Goal: Consume media (video, audio): Consume media (video, audio)

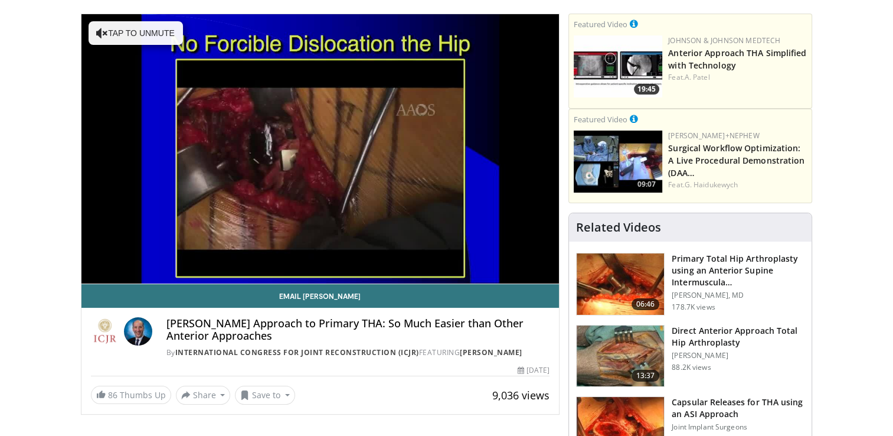
scroll to position [77, 0]
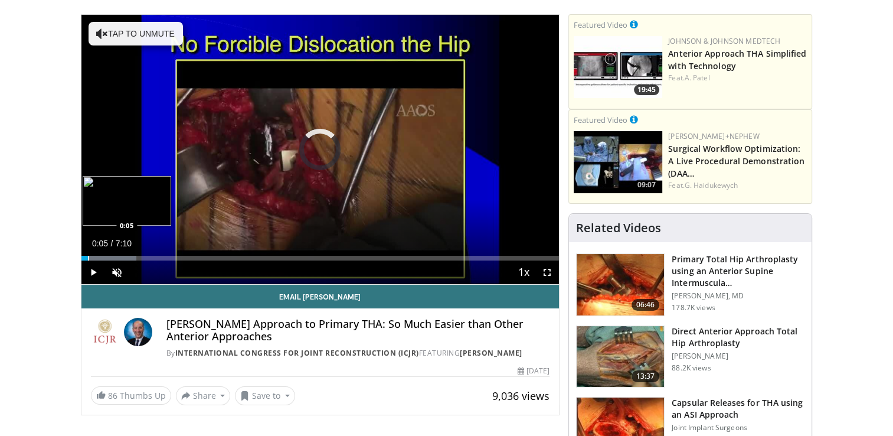
click at [87, 257] on div "Loaded : 11.49% 0:05 0:05" at bounding box center [320, 258] width 478 height 5
drag, startPoint x: 87, startPoint y: 257, endPoint x: 73, endPoint y: 257, distance: 14.2
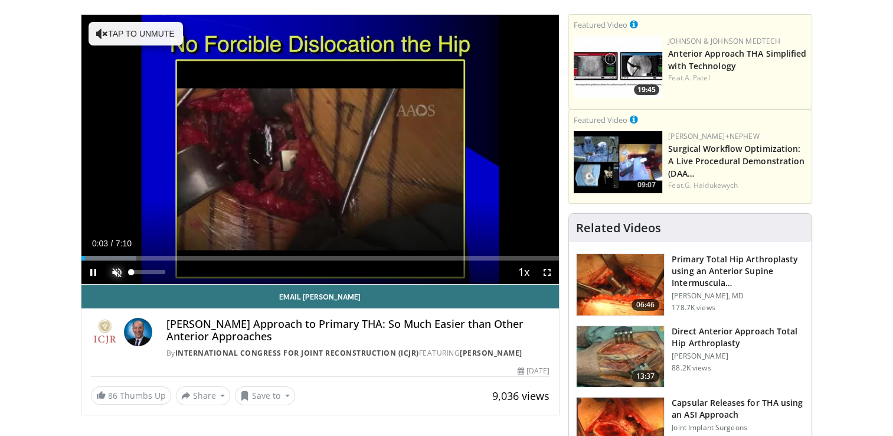
click at [116, 270] on span "Video Player" at bounding box center [117, 272] width 24 height 24
click at [545, 274] on span "Video Player" at bounding box center [548, 272] width 24 height 24
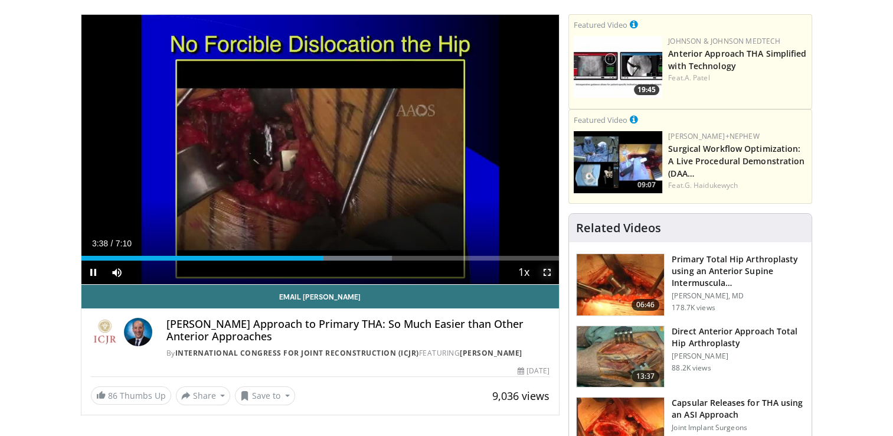
click at [546, 268] on span "Video Player" at bounding box center [548, 272] width 24 height 24
click at [549, 272] on span "Video Player" at bounding box center [548, 272] width 24 height 24
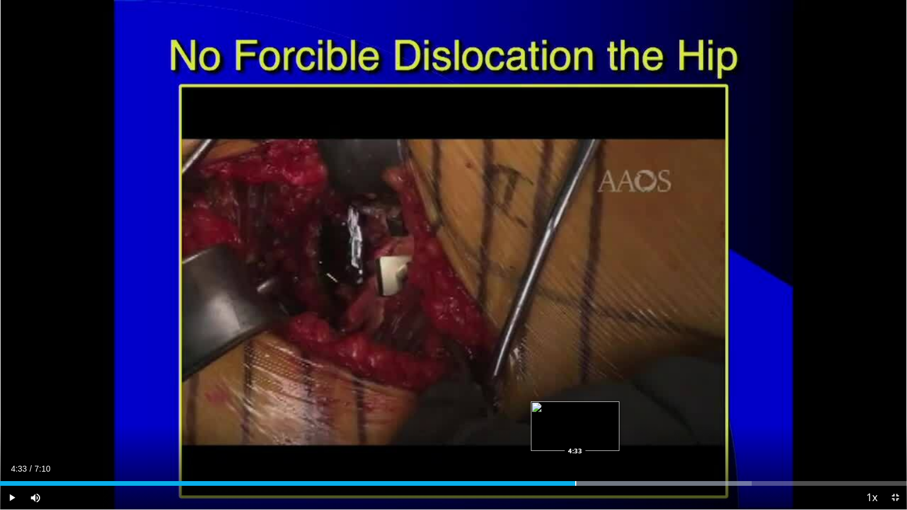
click at [575, 435] on div "Progress Bar" at bounding box center [575, 483] width 1 height 5
click at [554, 435] on div "Loaded : 82.85% 4:23 4:23" at bounding box center [453, 480] width 907 height 11
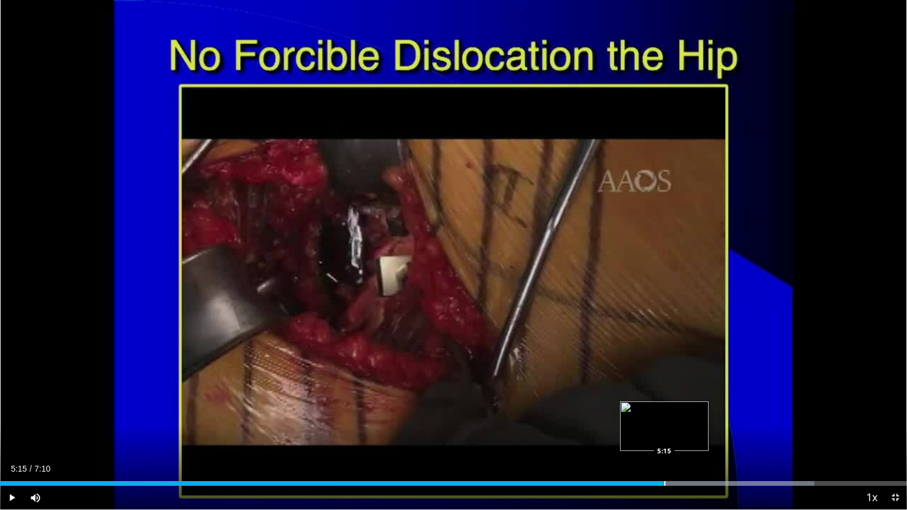
click at [664, 435] on div "Progress Bar" at bounding box center [664, 483] width 1 height 5
click at [639, 435] on div "Progress Bar" at bounding box center [639, 483] width 1 height 5
click at [619, 435] on div "4:54" at bounding box center [309, 483] width 619 height 5
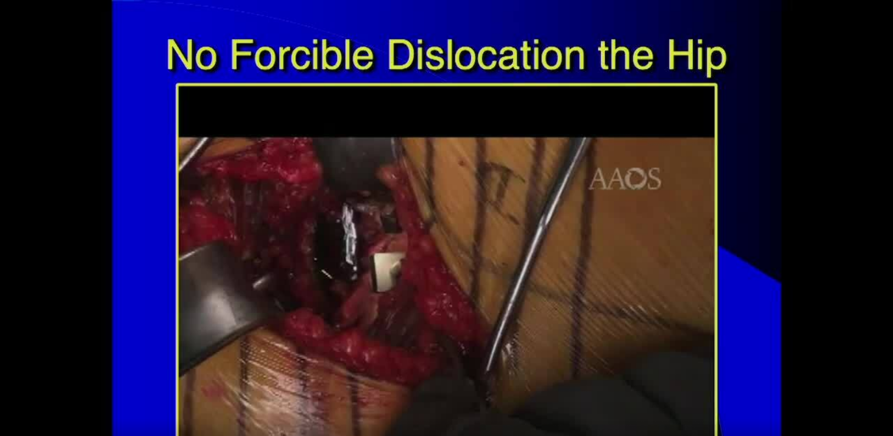
scroll to position [286, 0]
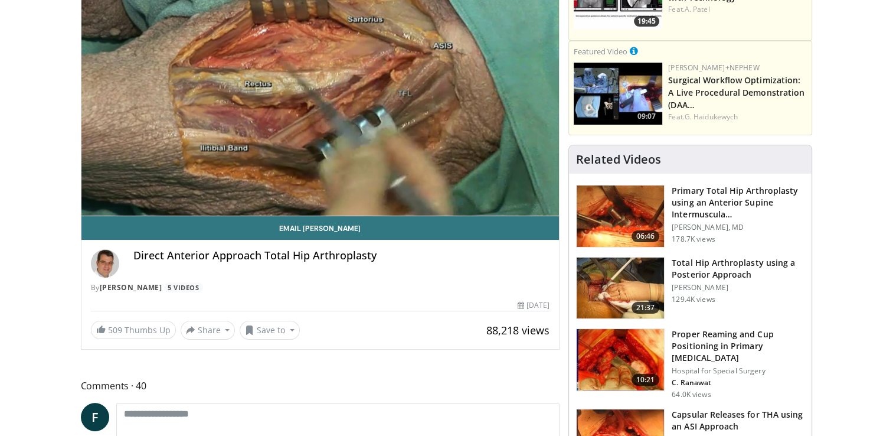
scroll to position [289, 0]
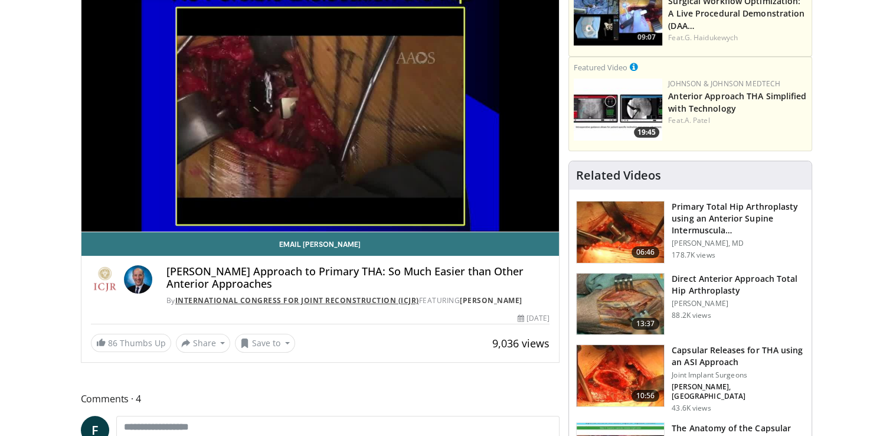
scroll to position [224, 0]
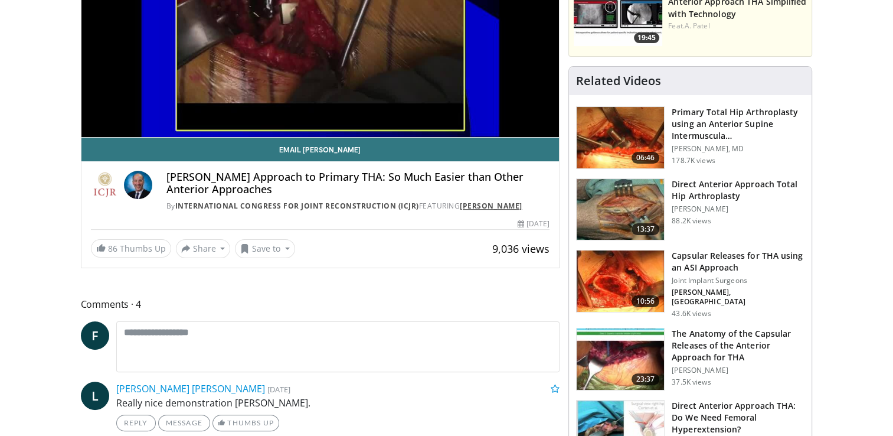
click at [484, 209] on link "[PERSON_NAME]" at bounding box center [491, 206] width 63 height 10
